Goal: Information Seeking & Learning: Learn about a topic

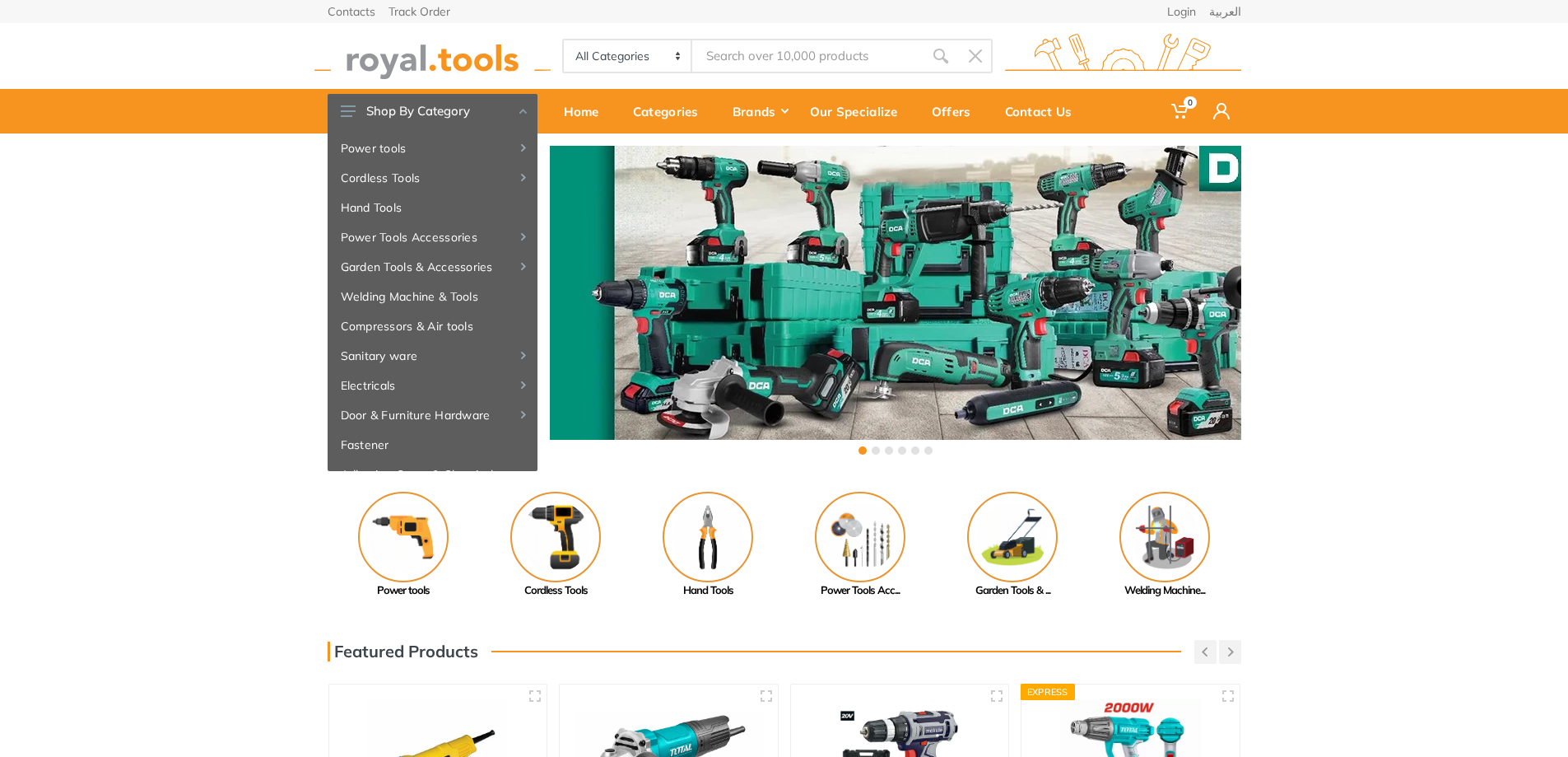
type input "f"
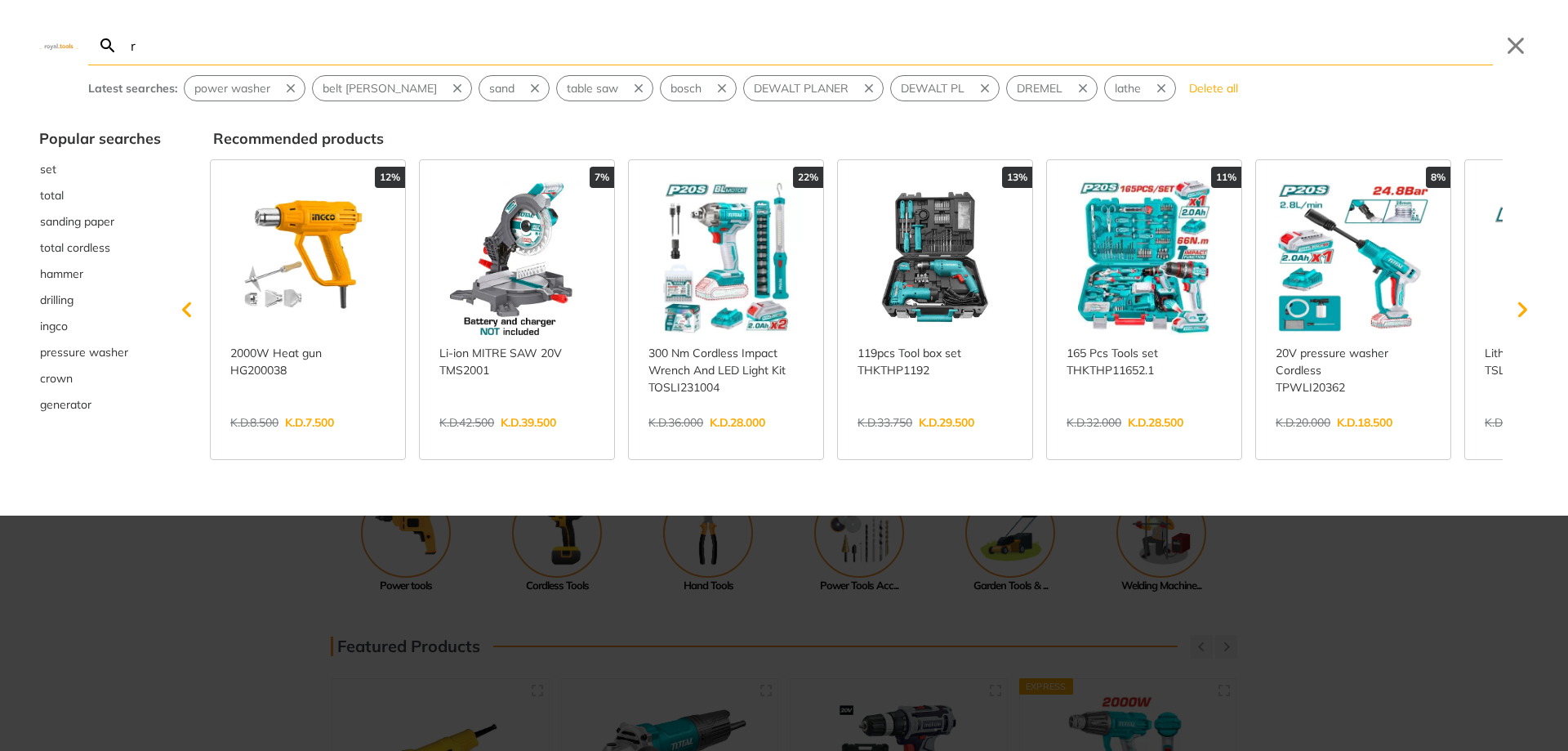
type input "r"
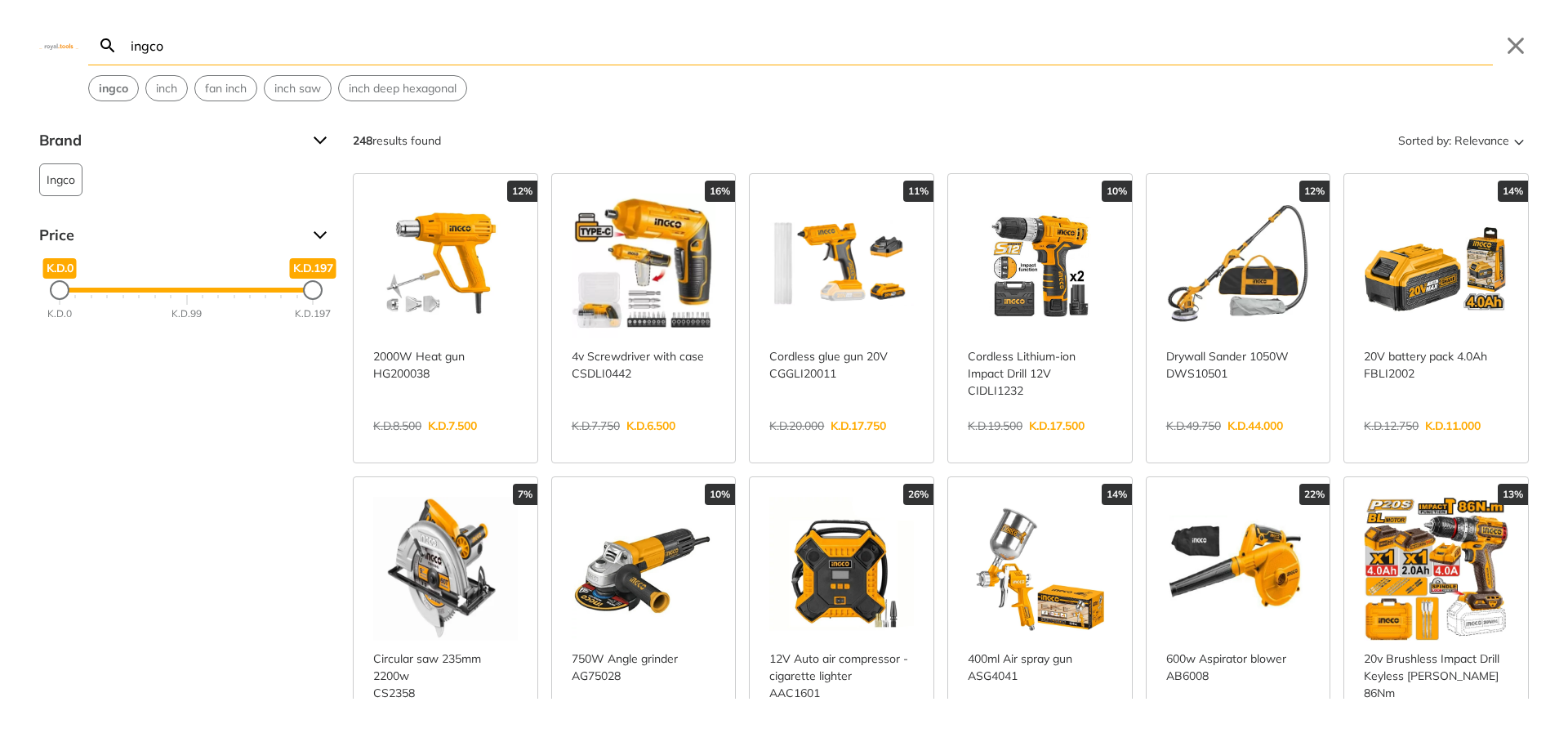
type input "ingco"
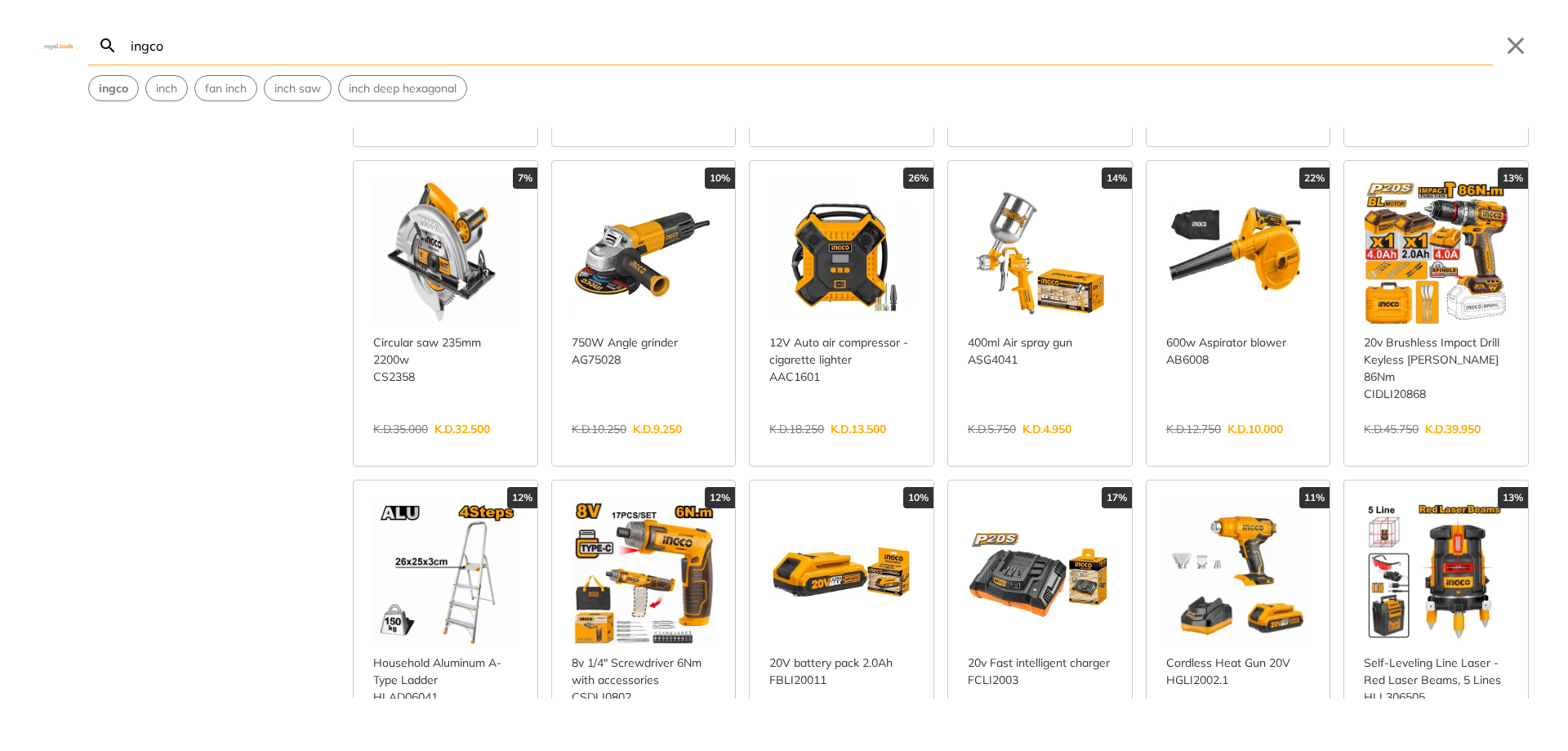
scroll to position [326, 0]
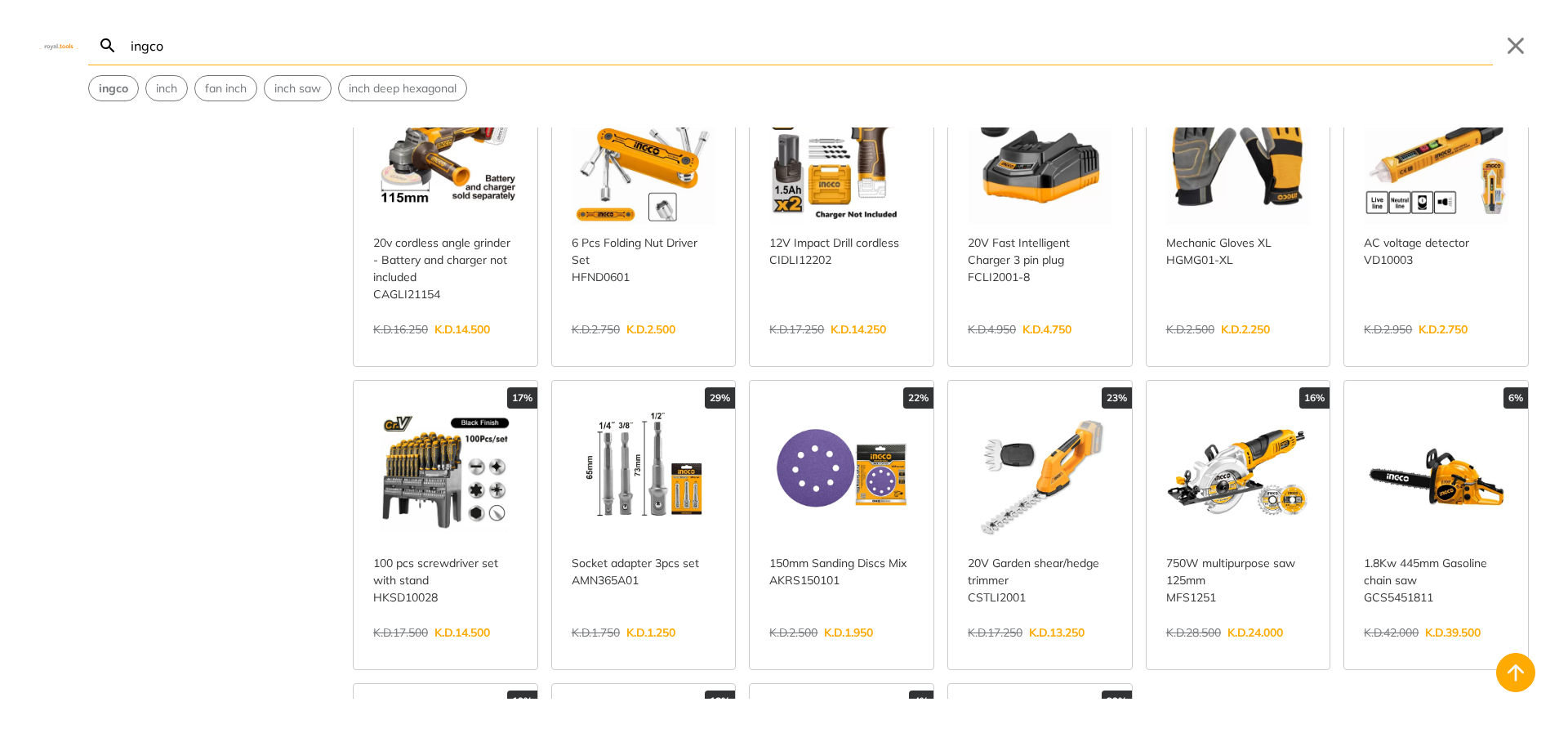
scroll to position [1389, 0]
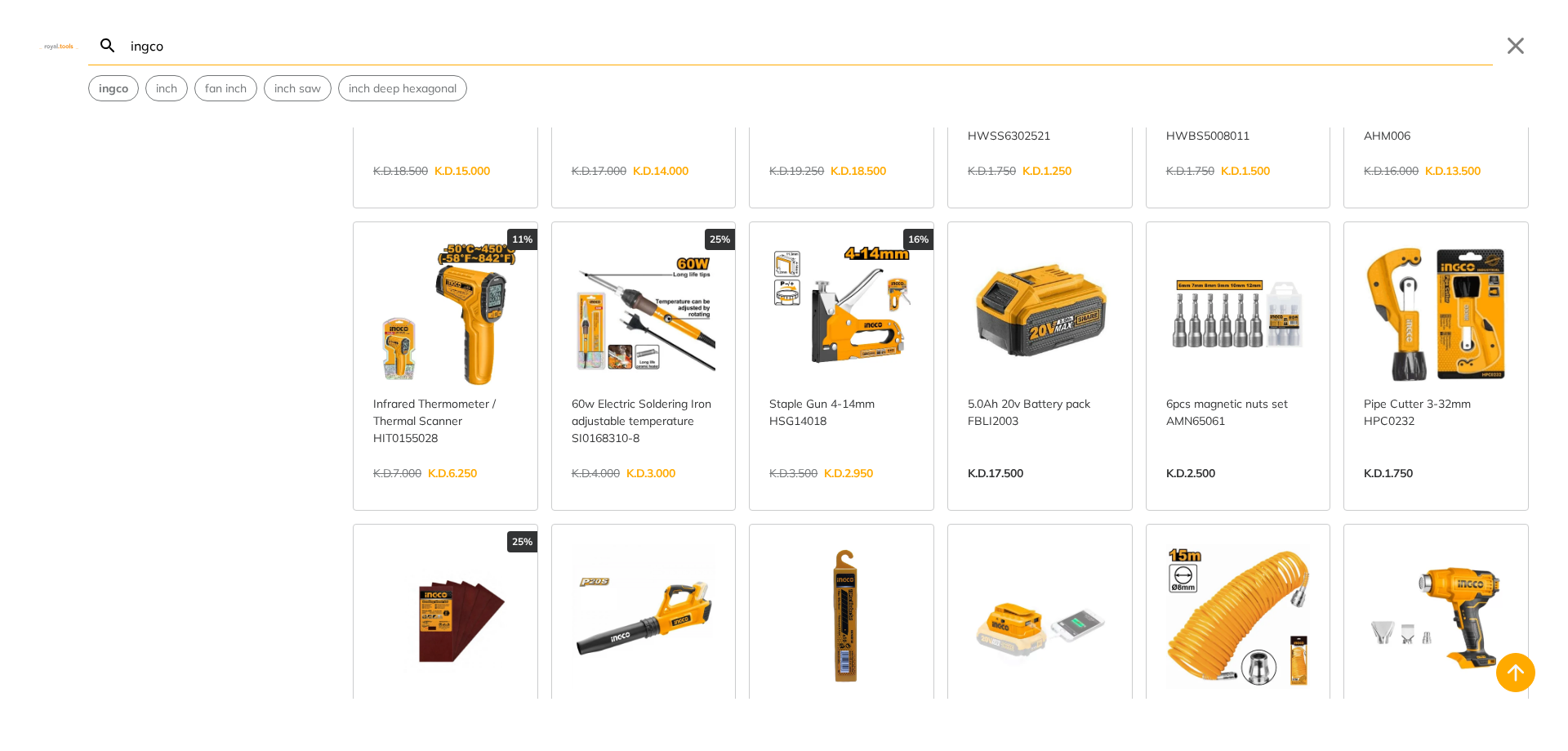
scroll to position [2206, 0]
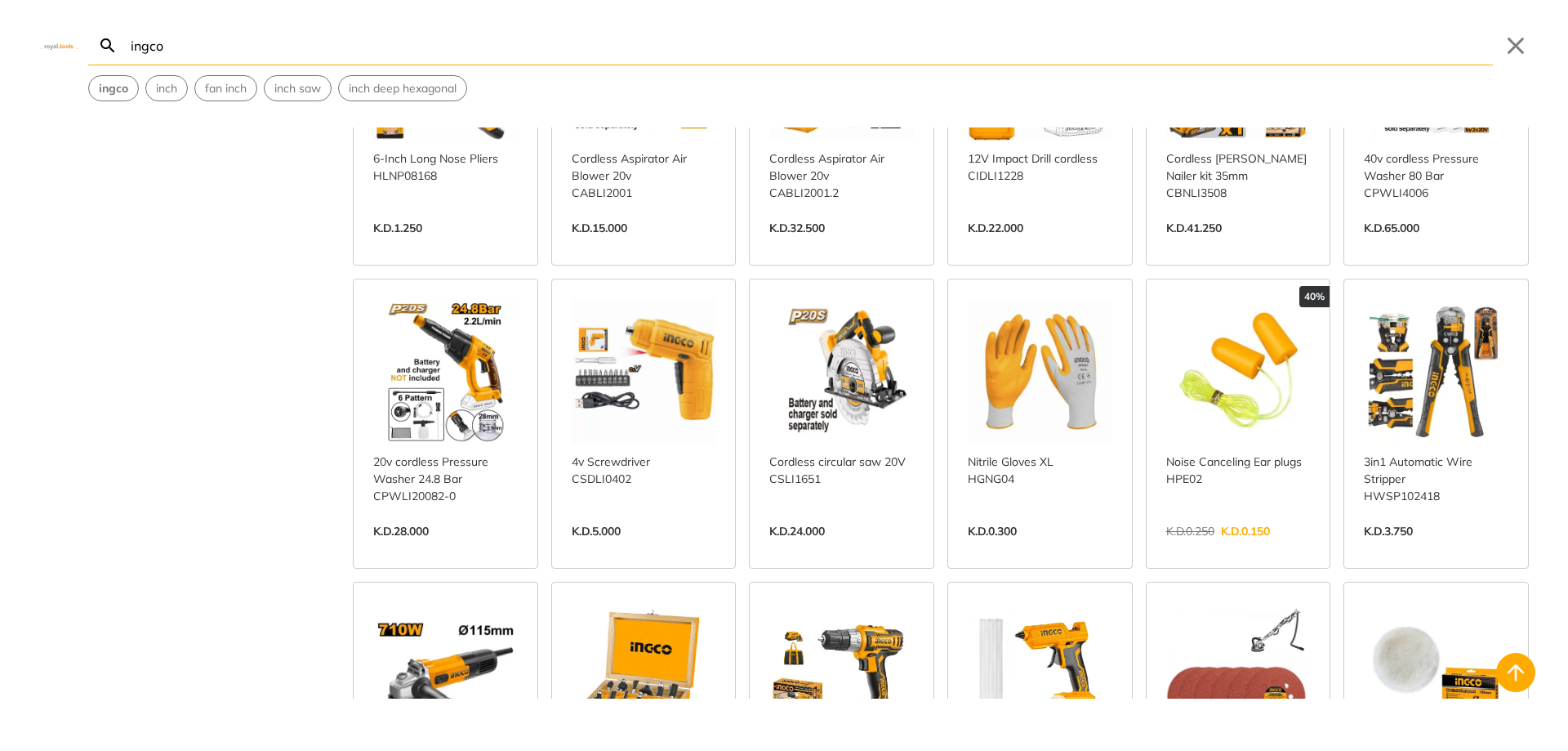
scroll to position [3349, 0]
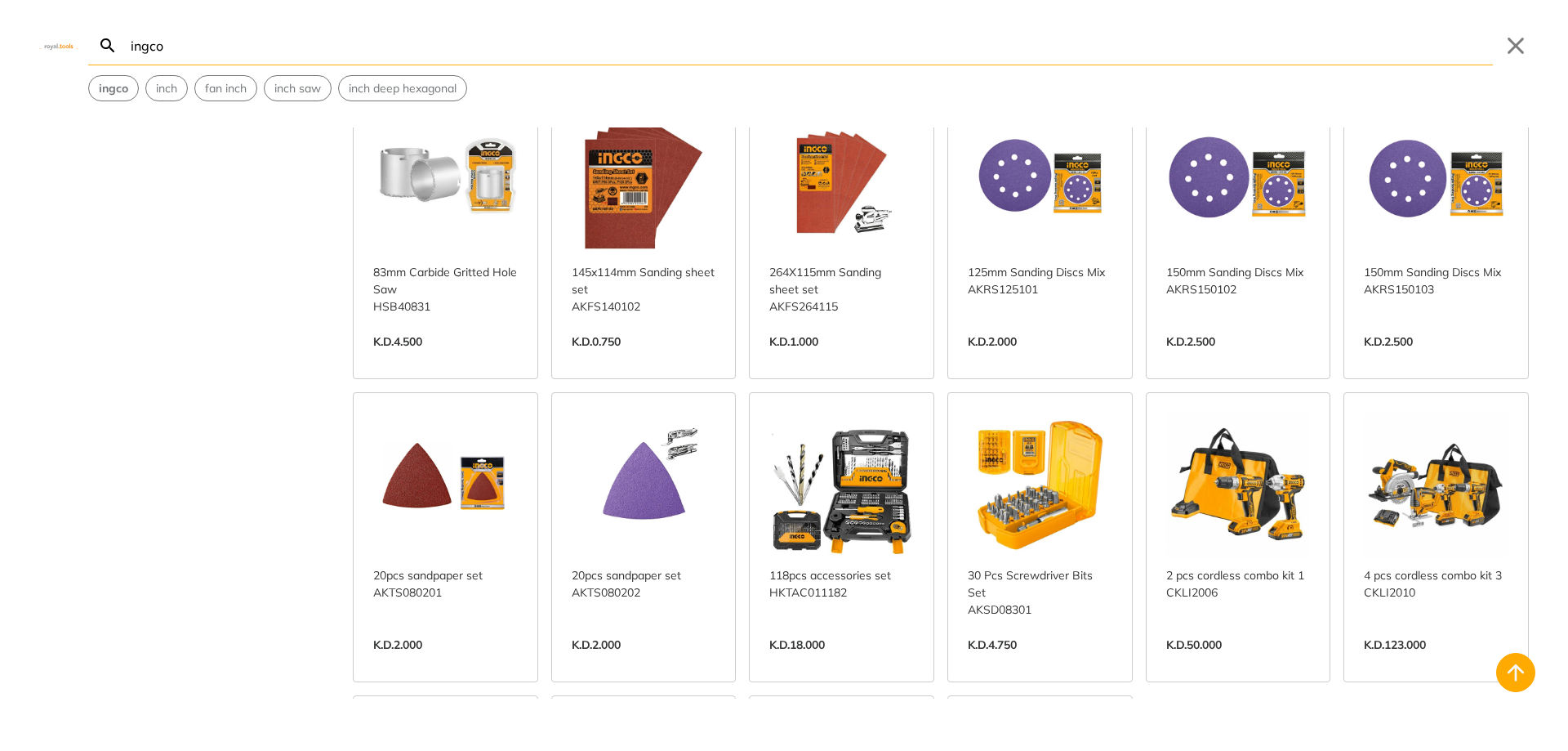
scroll to position [4412, 0]
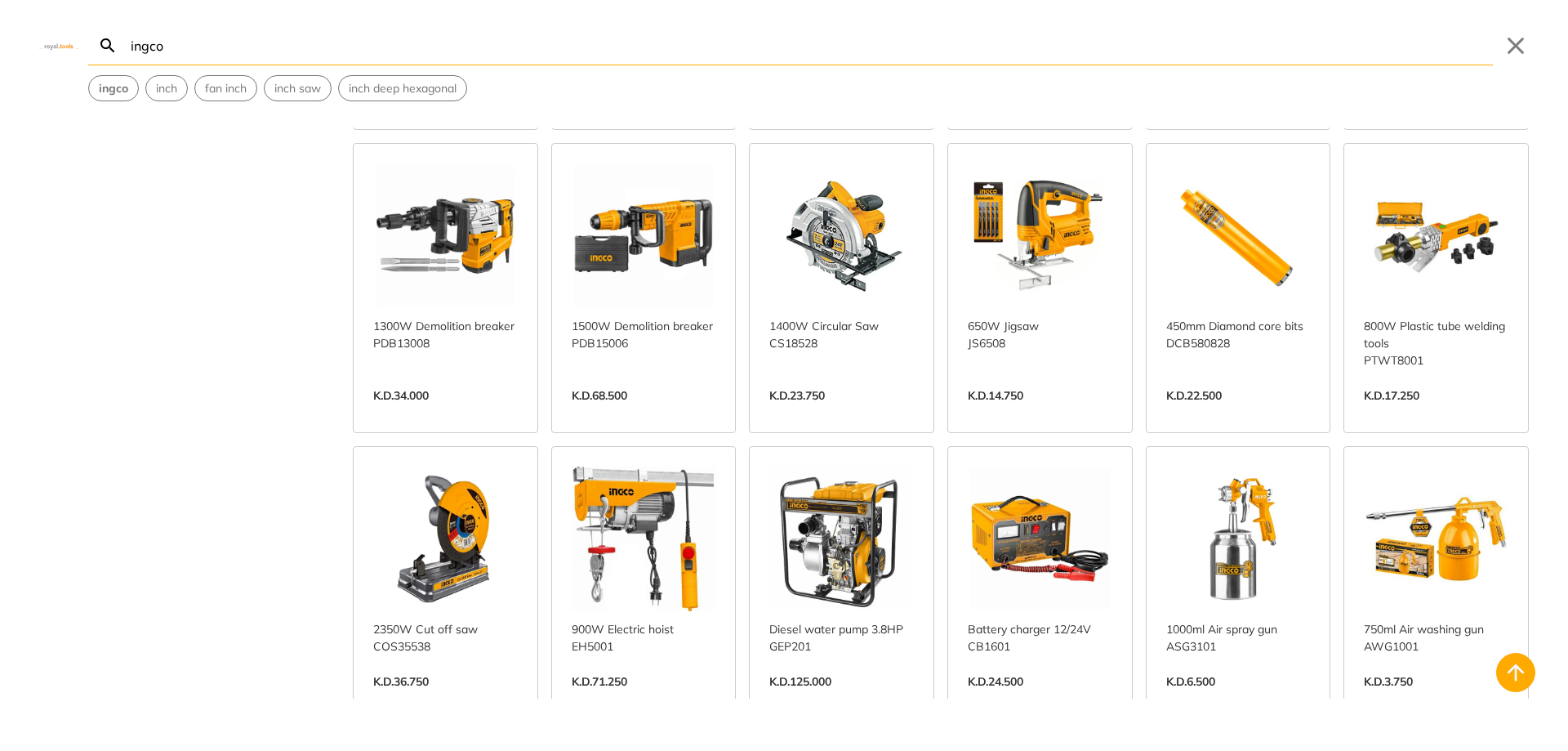
scroll to position [5229, 0]
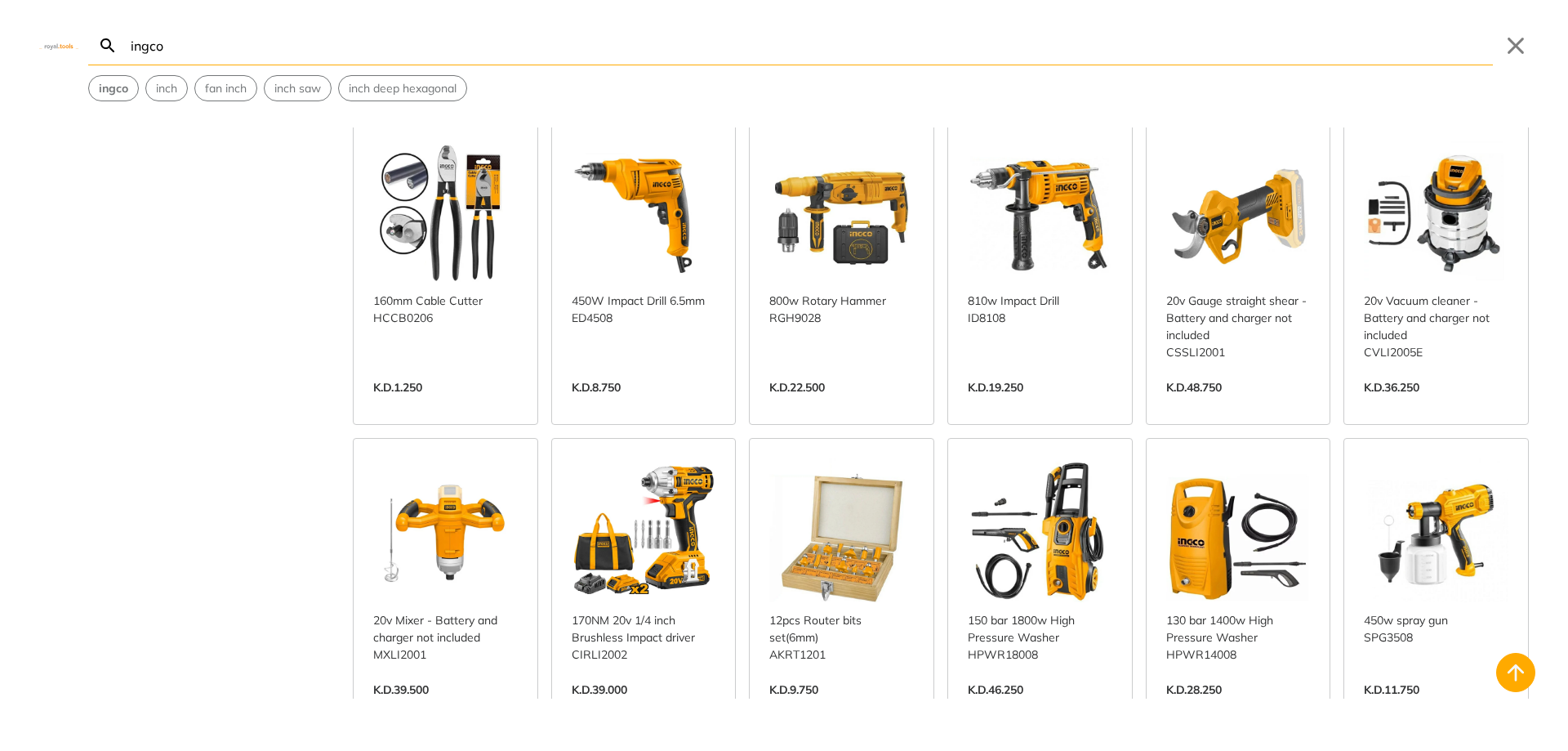
scroll to position [6454, 0]
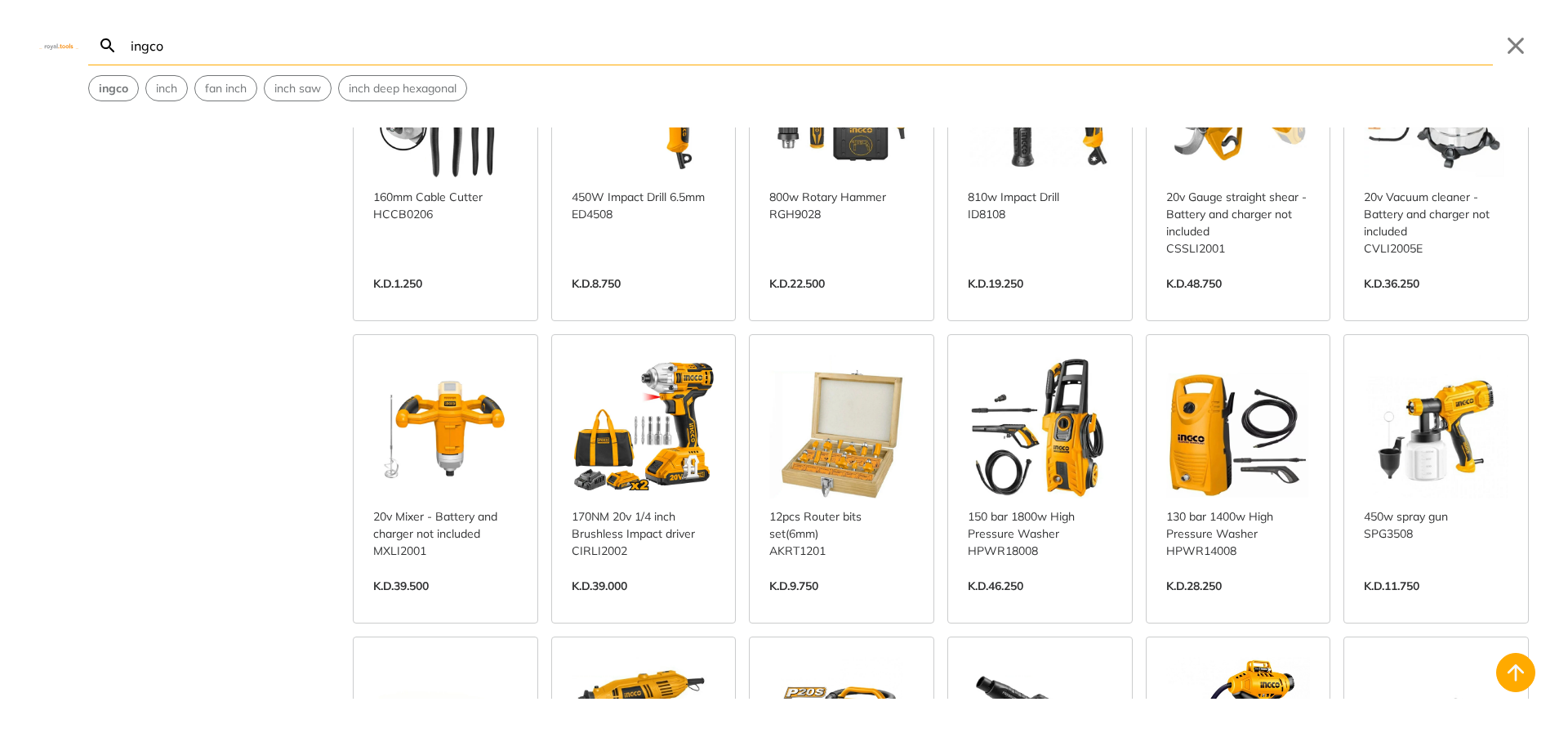
scroll to position [6700, 0]
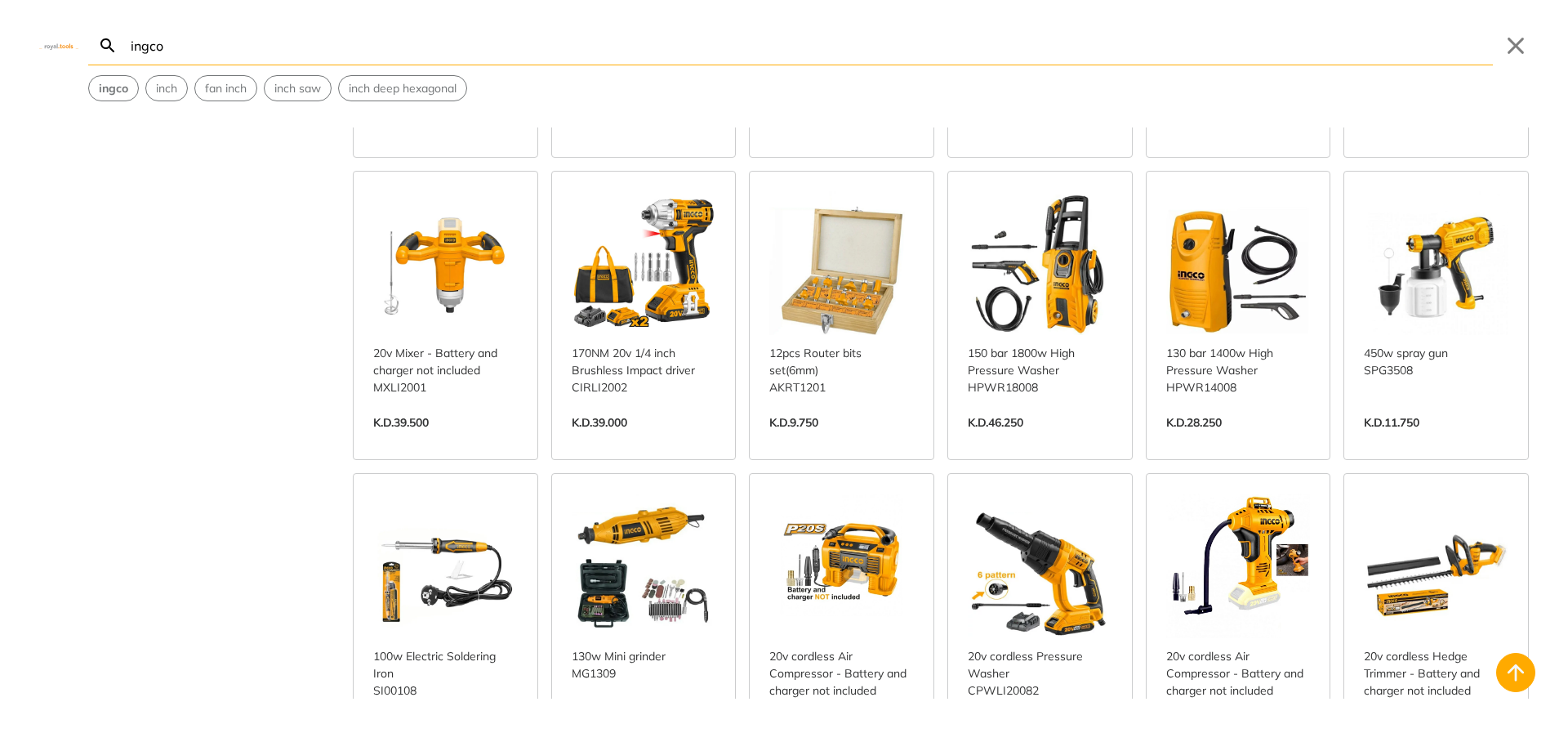
click at [615, 750] on link "View more →" at bounding box center [644, 760] width 145 height 0
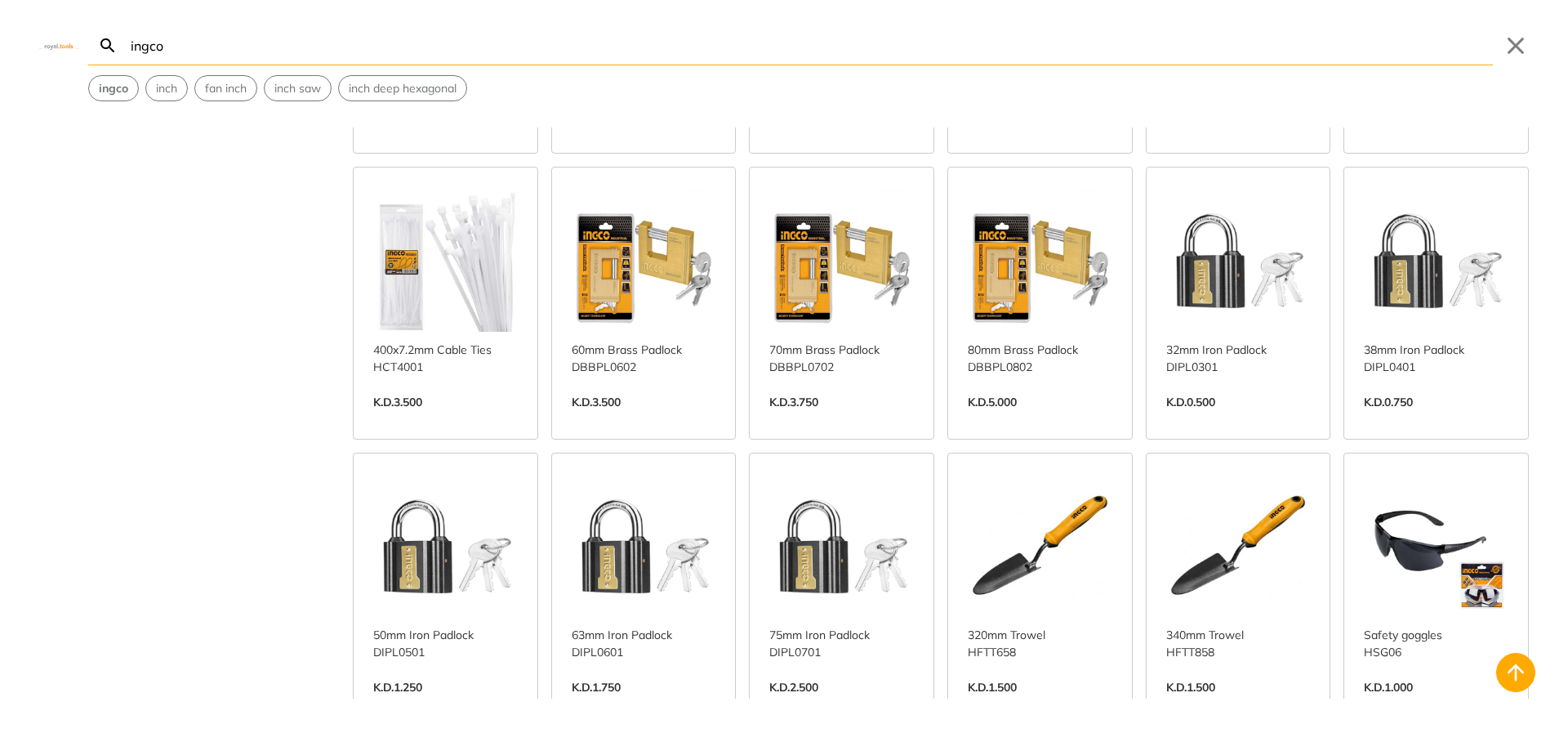
scroll to position [8578, 0]
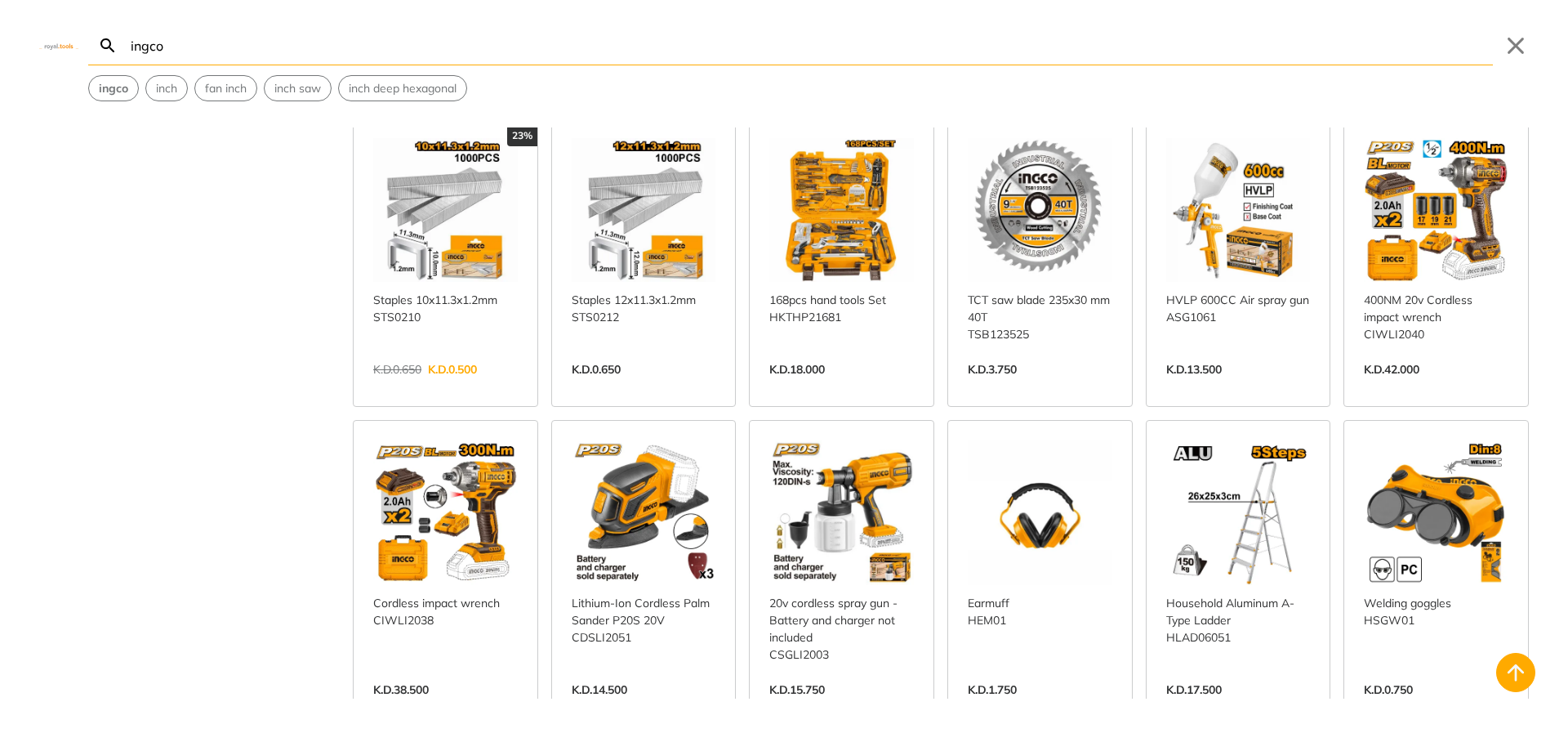
scroll to position [9559, 0]
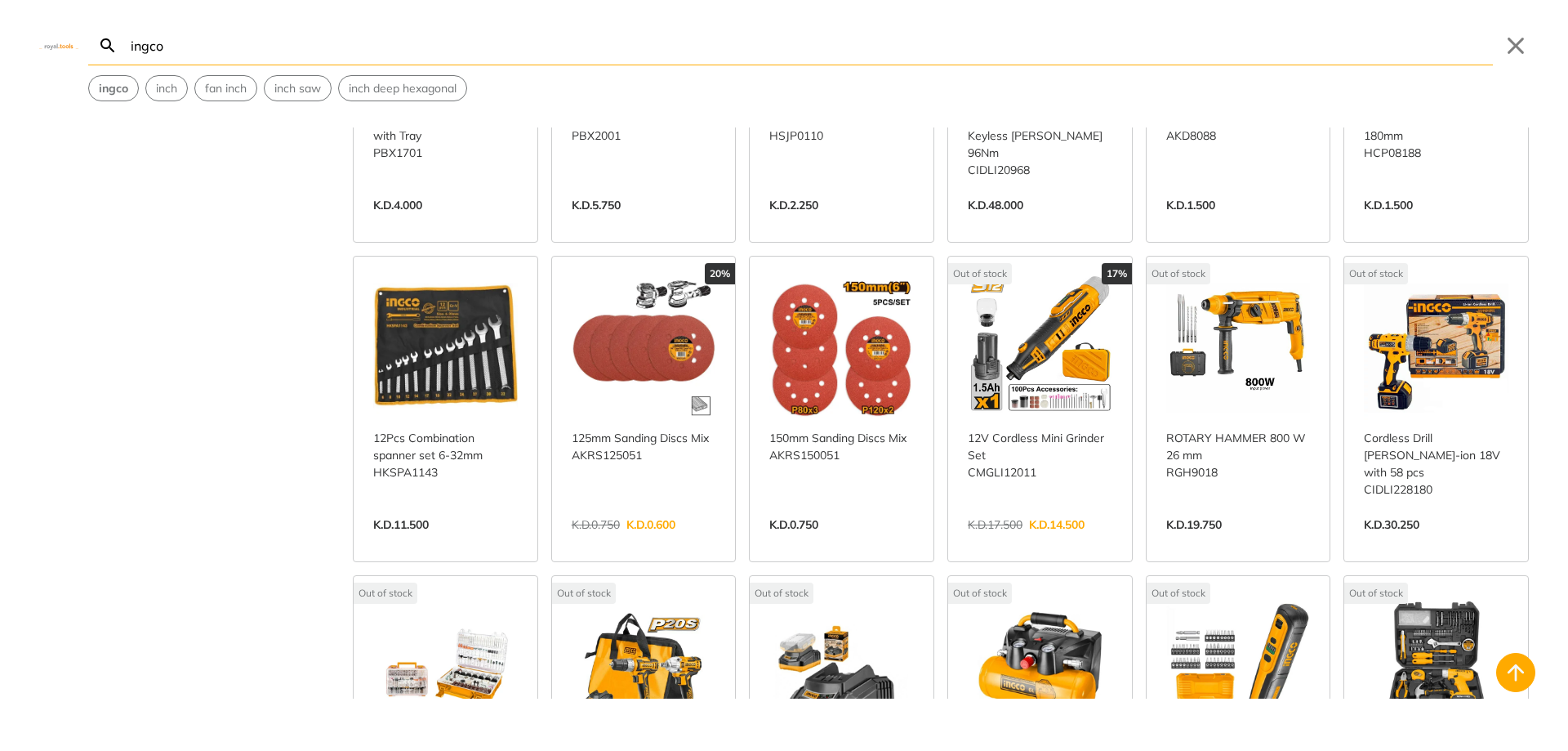
scroll to position [10457, 0]
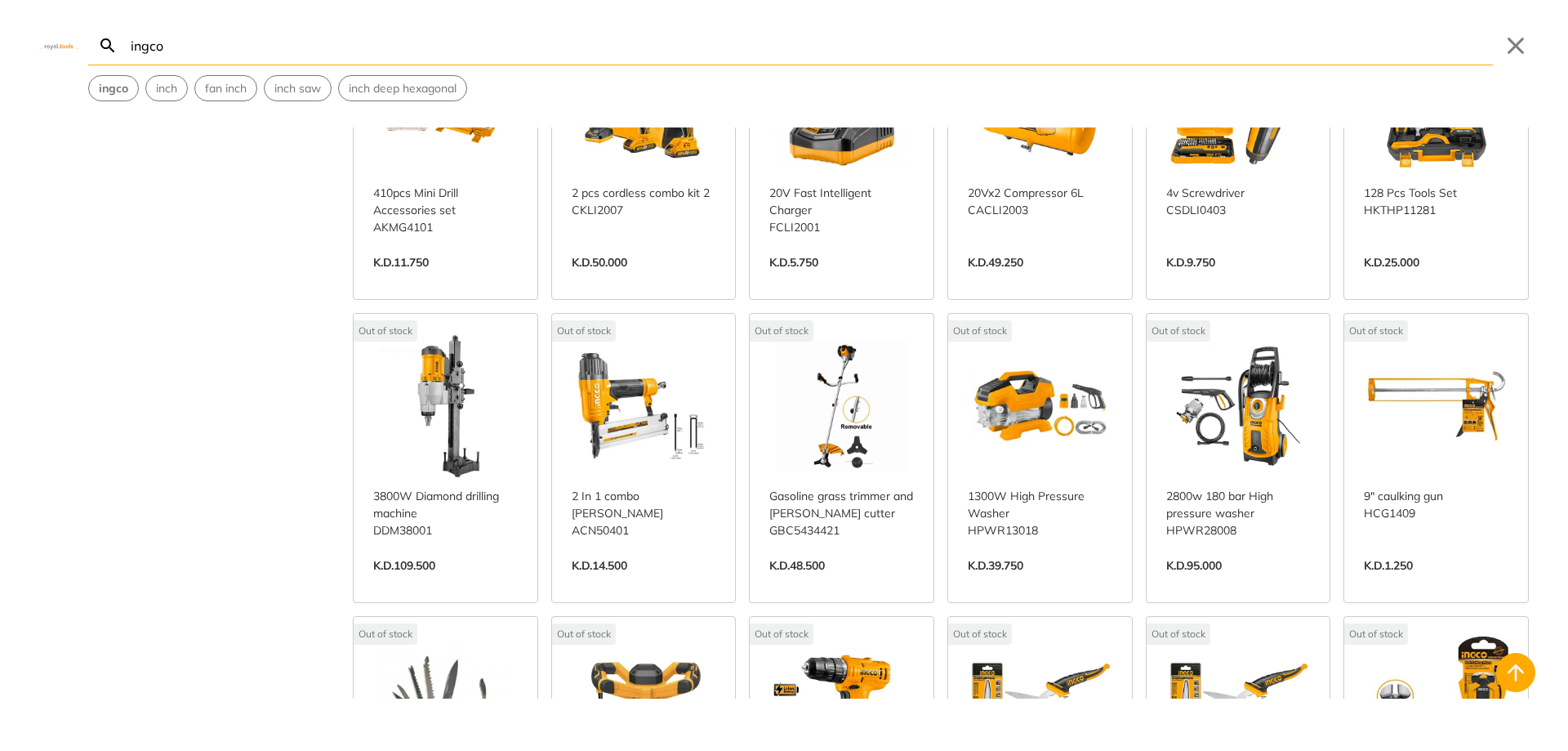
scroll to position [10948, 0]
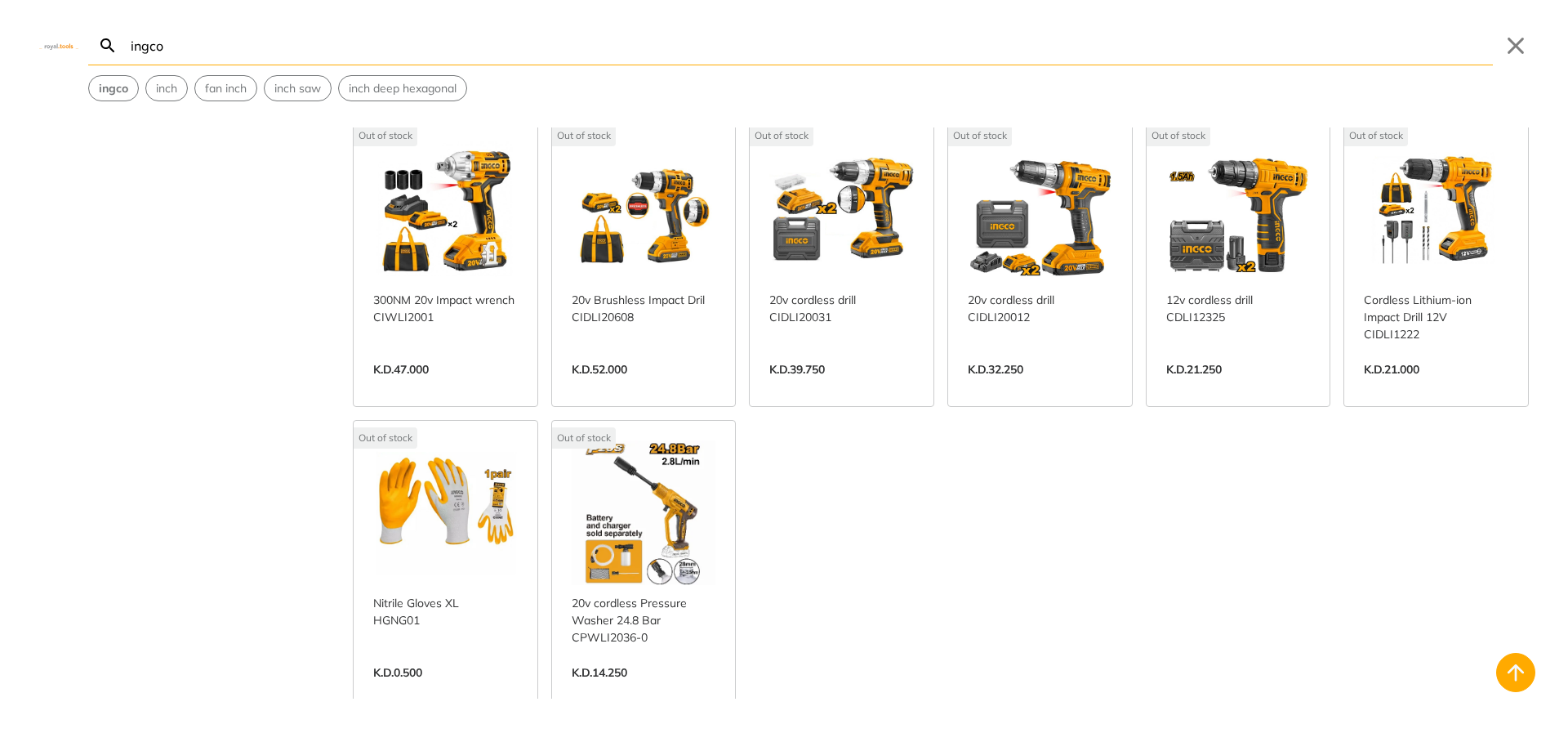
scroll to position [12336, 0]
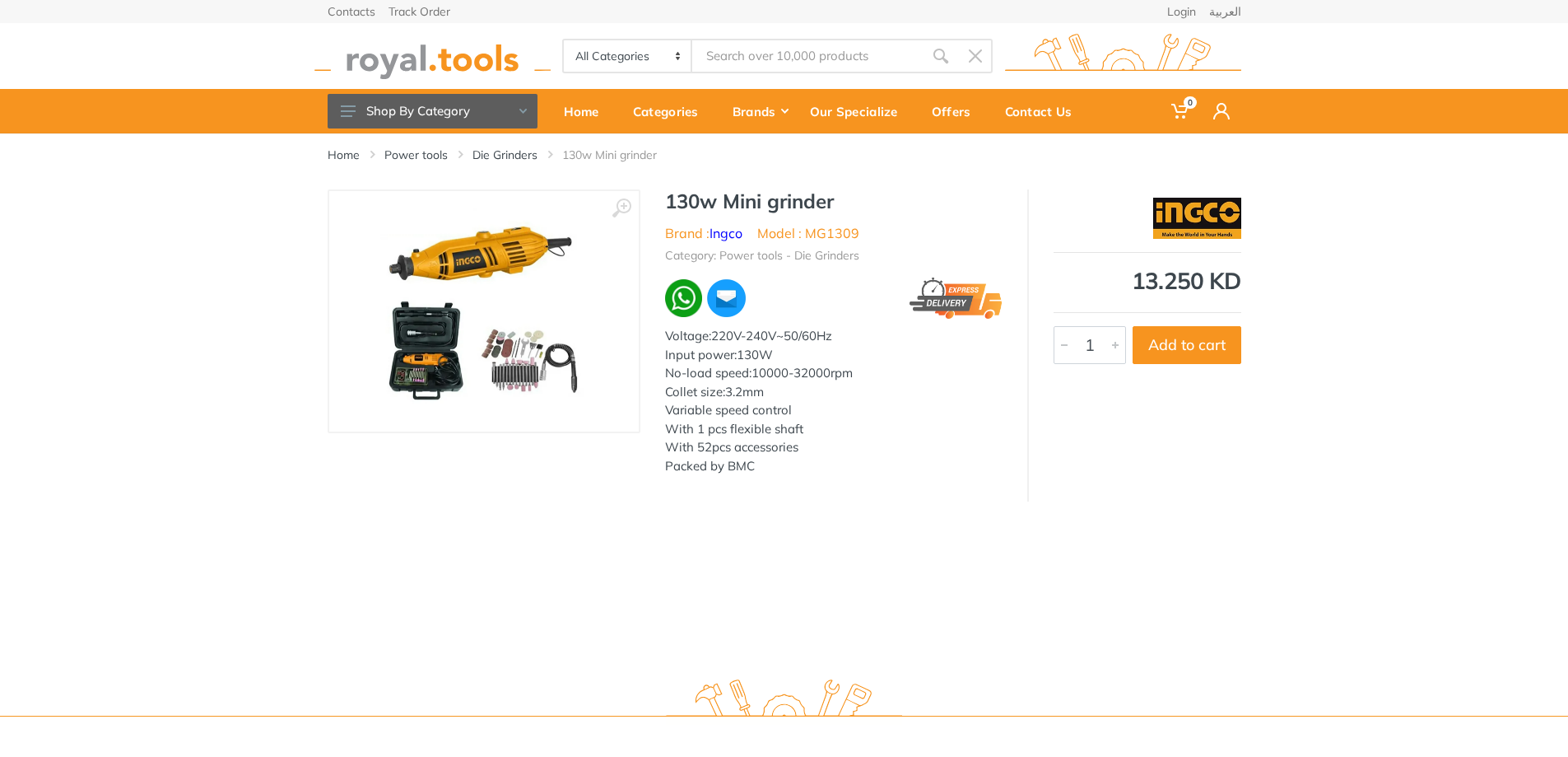
click at [564, 342] on img at bounding box center [484, 311] width 208 height 208
